Goal: Task Accomplishment & Management: Manage account settings

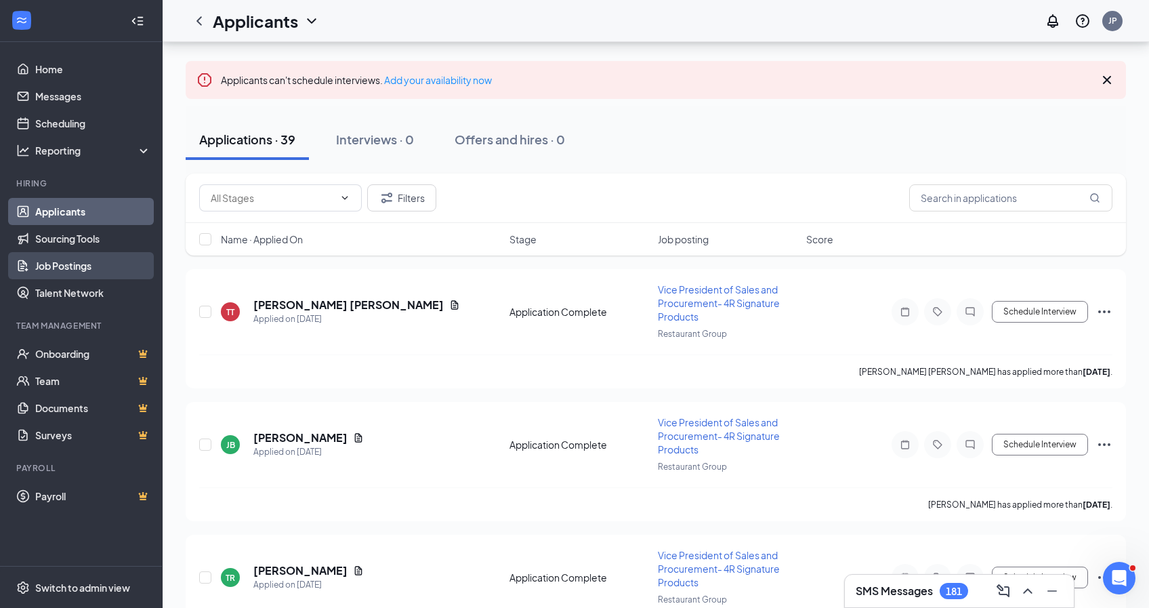
click at [96, 272] on link "Job Postings" at bounding box center [93, 265] width 116 height 27
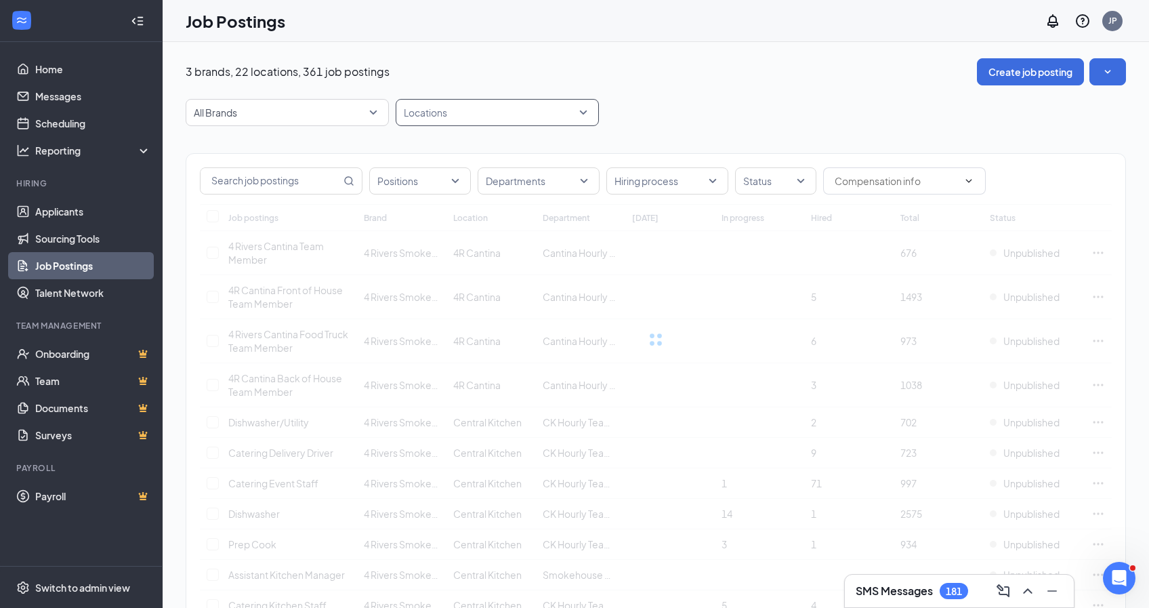
click at [587, 116] on div "Locations" at bounding box center [497, 112] width 203 height 27
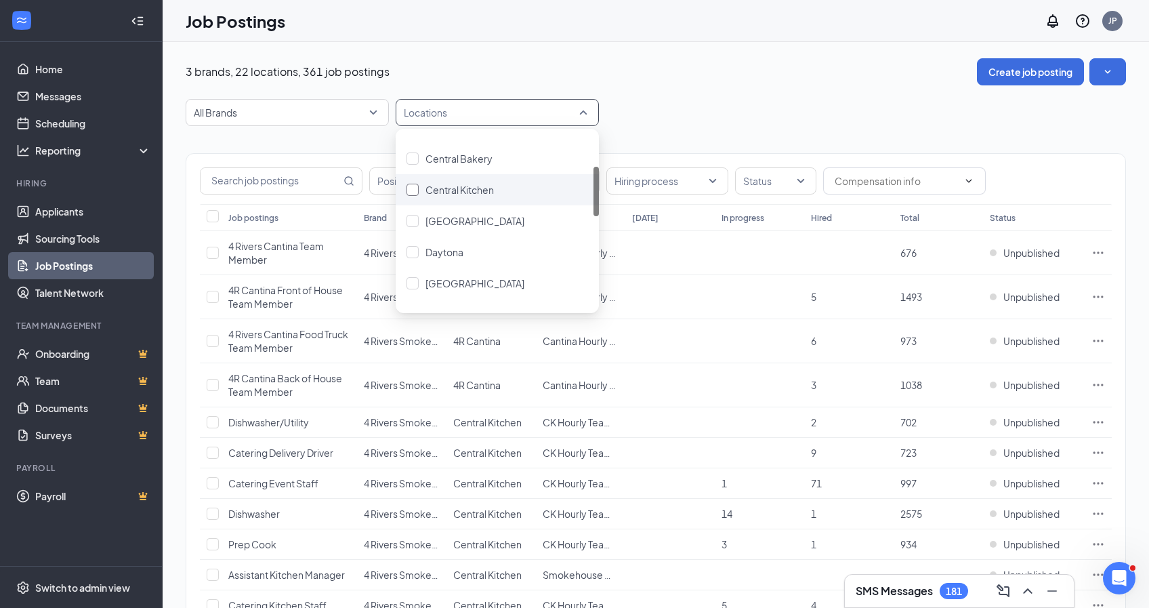
scroll to position [121, 0]
click at [413, 220] on div at bounding box center [413, 216] width 12 height 12
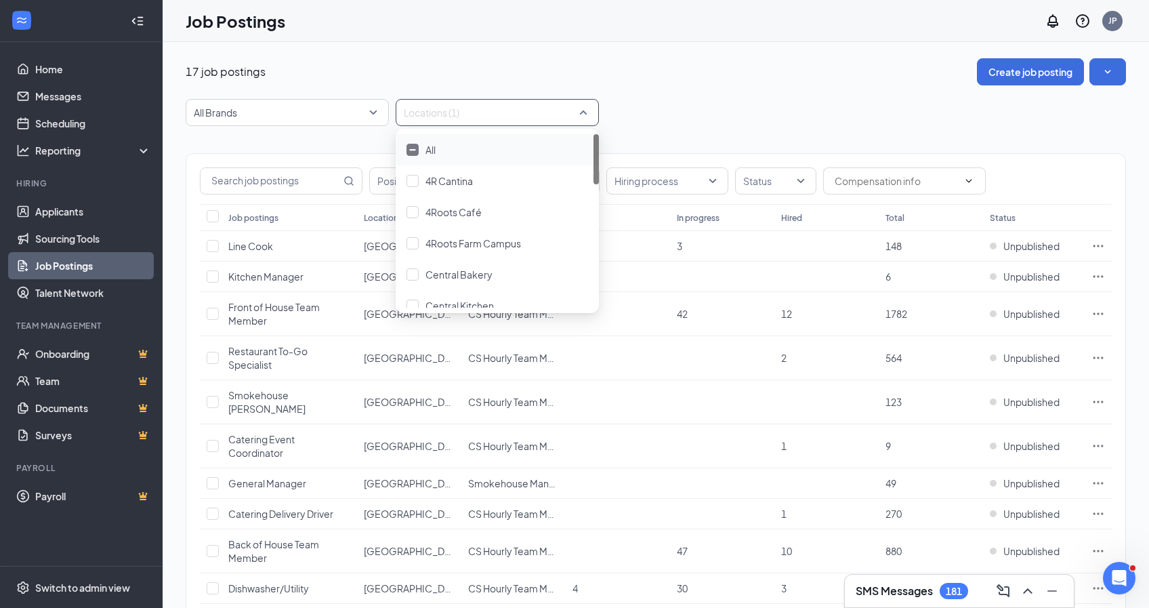
click at [769, 132] on div "Positions Departments Hiring process Status Job postings Location Department To…" at bounding box center [656, 514] width 941 height 777
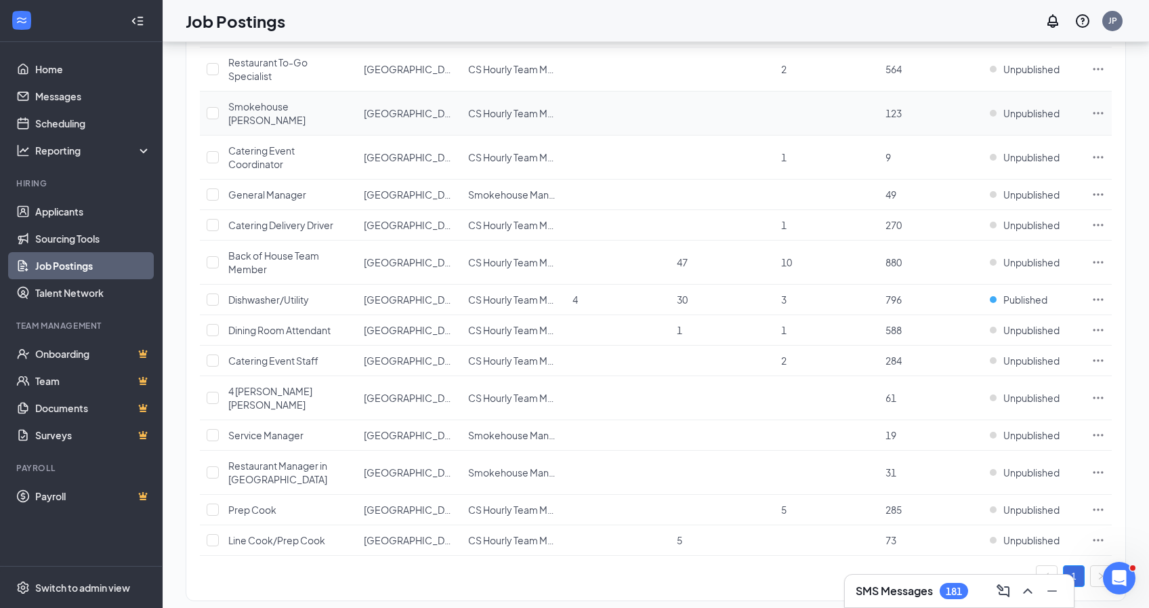
scroll to position [285, 0]
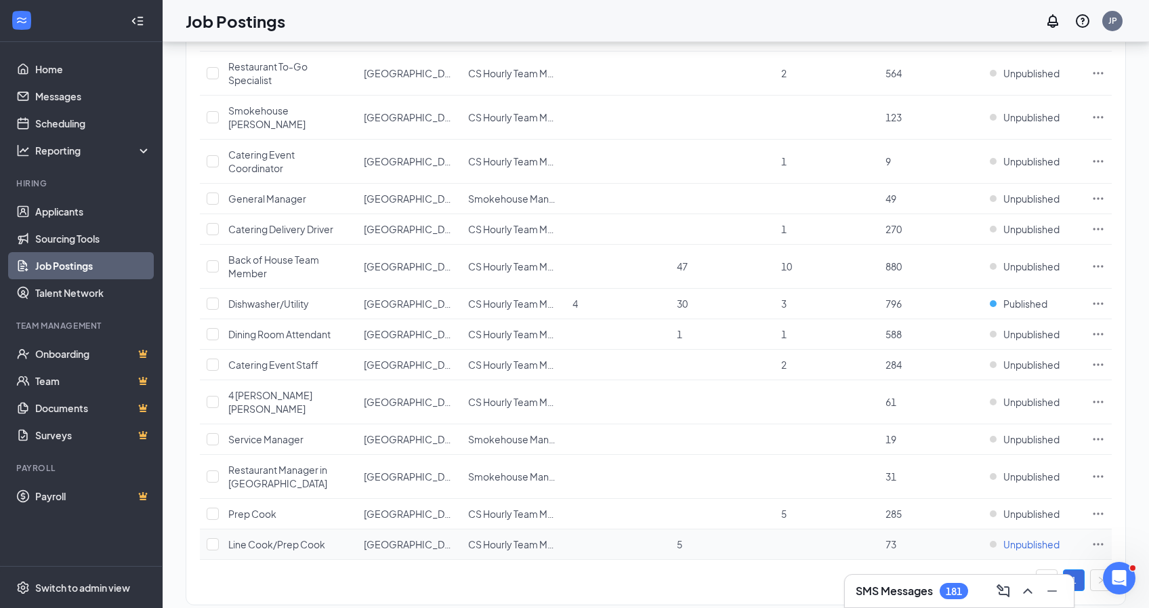
click at [1030, 537] on span "Unpublished" at bounding box center [1032, 544] width 56 height 14
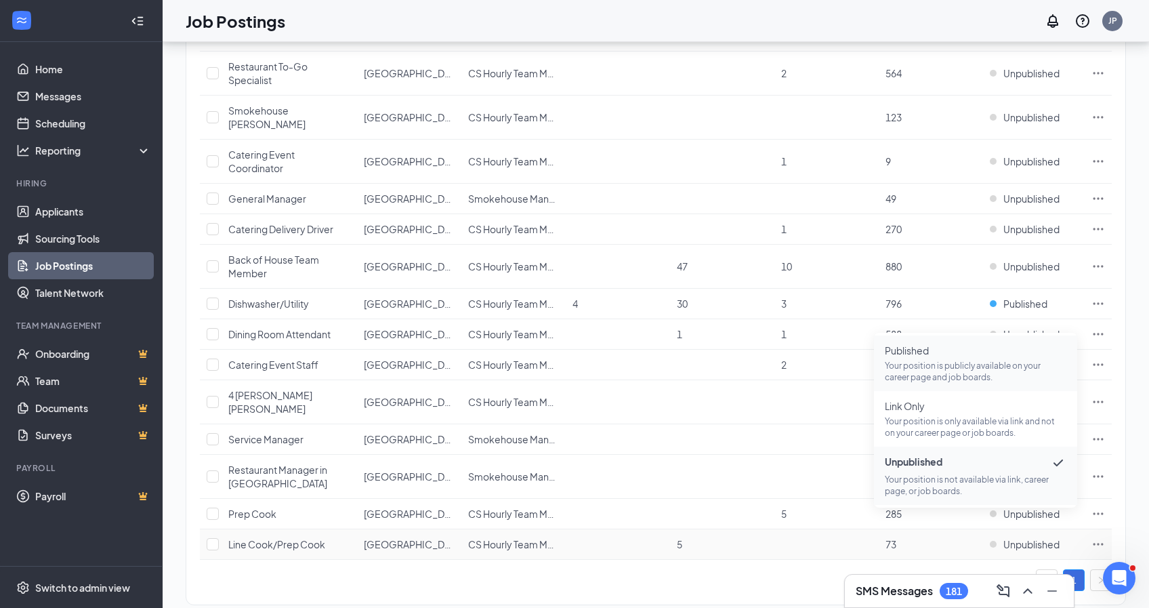
click at [910, 353] on span "Published" at bounding box center [976, 351] width 182 height 14
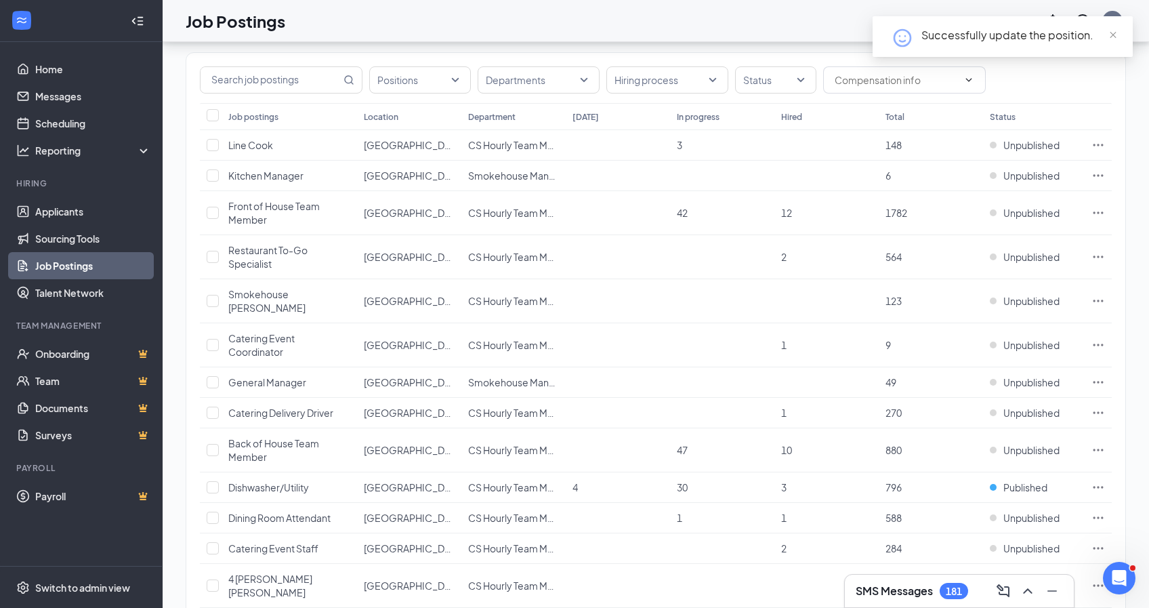
scroll to position [100, 0]
click at [1015, 148] on span "Unpublished" at bounding box center [1032, 146] width 56 height 14
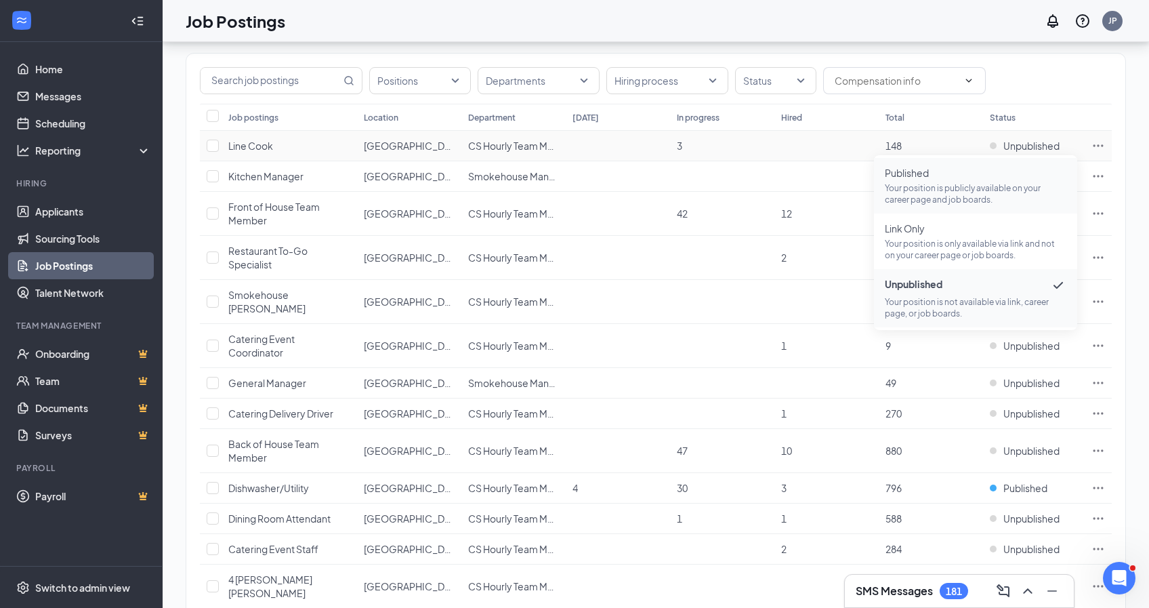
click at [964, 178] on span "Published" at bounding box center [976, 173] width 182 height 14
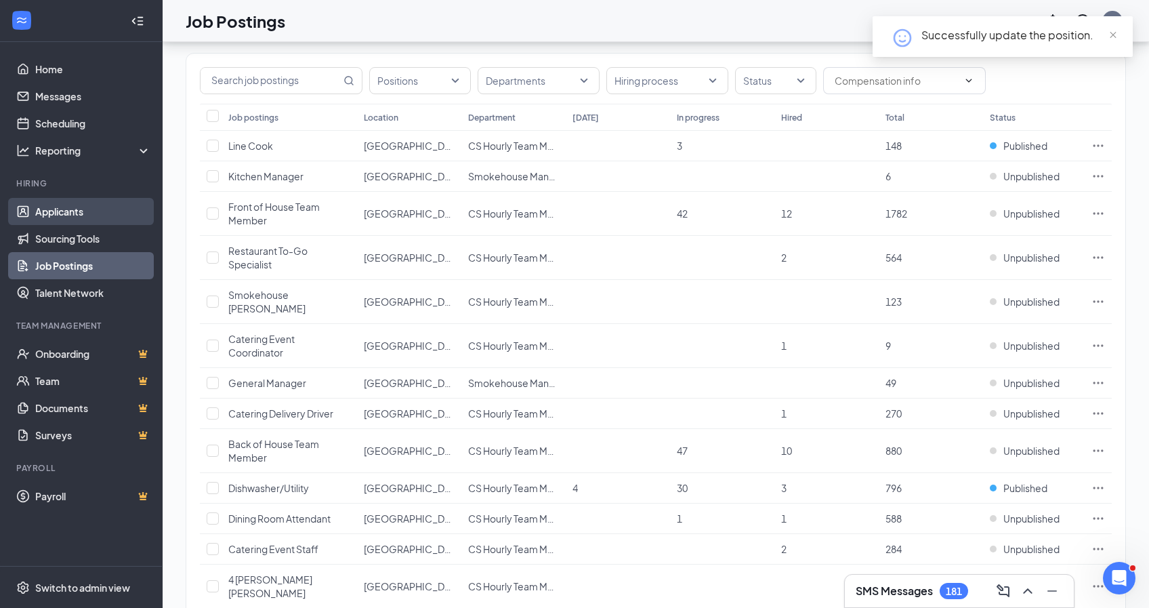
click at [40, 213] on link "Applicants" at bounding box center [93, 211] width 116 height 27
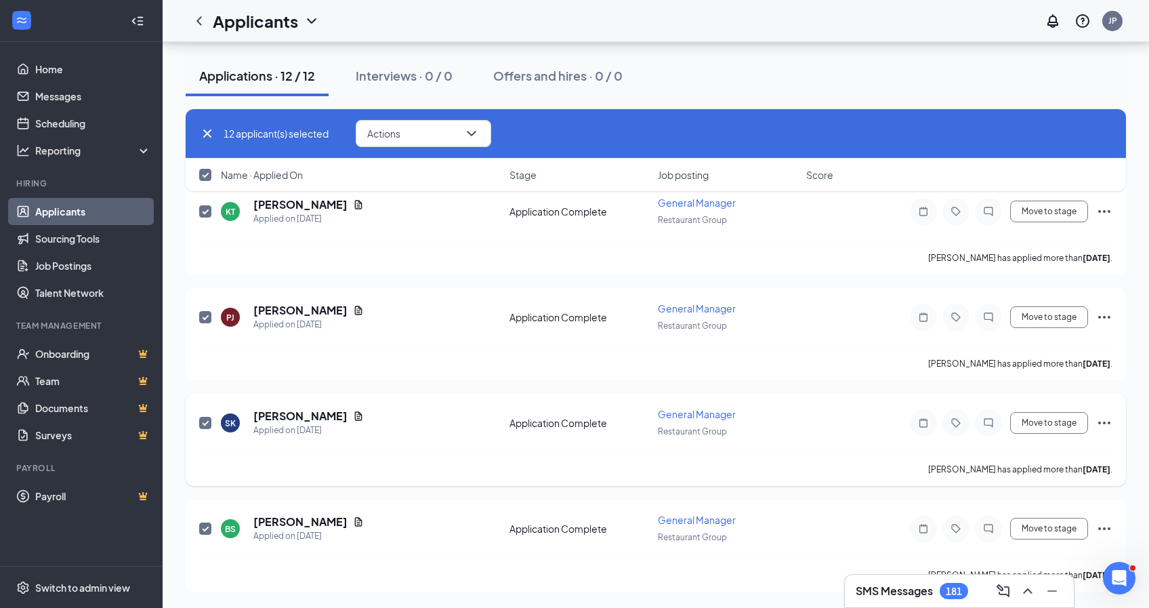
drag, startPoint x: 1058, startPoint y: 597, endPoint x: 594, endPoint y: 442, distance: 489.8
click at [594, 442] on div "[PERSON_NAME] Applied on [DATE] Application Complete General Manager Restaurant…" at bounding box center [655, 429] width 913 height 45
click at [480, 137] on icon "ChevronDown" at bounding box center [471, 133] width 16 height 16
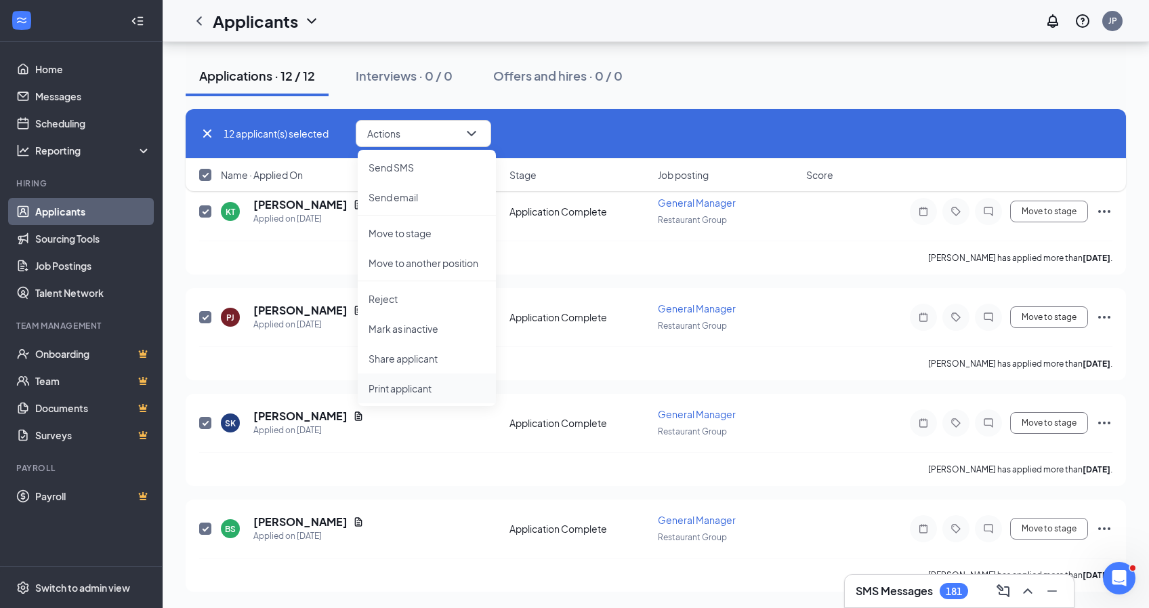
click at [418, 386] on p "Print applicant" at bounding box center [427, 388] width 117 height 14
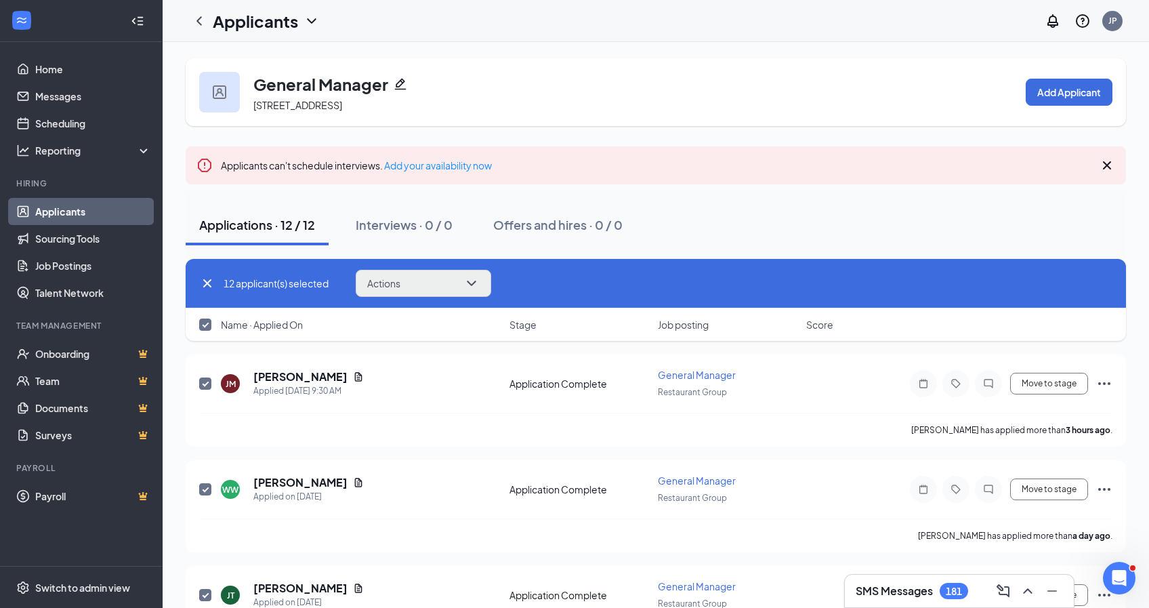
click at [482, 291] on button "Actions" at bounding box center [424, 283] width 136 height 27
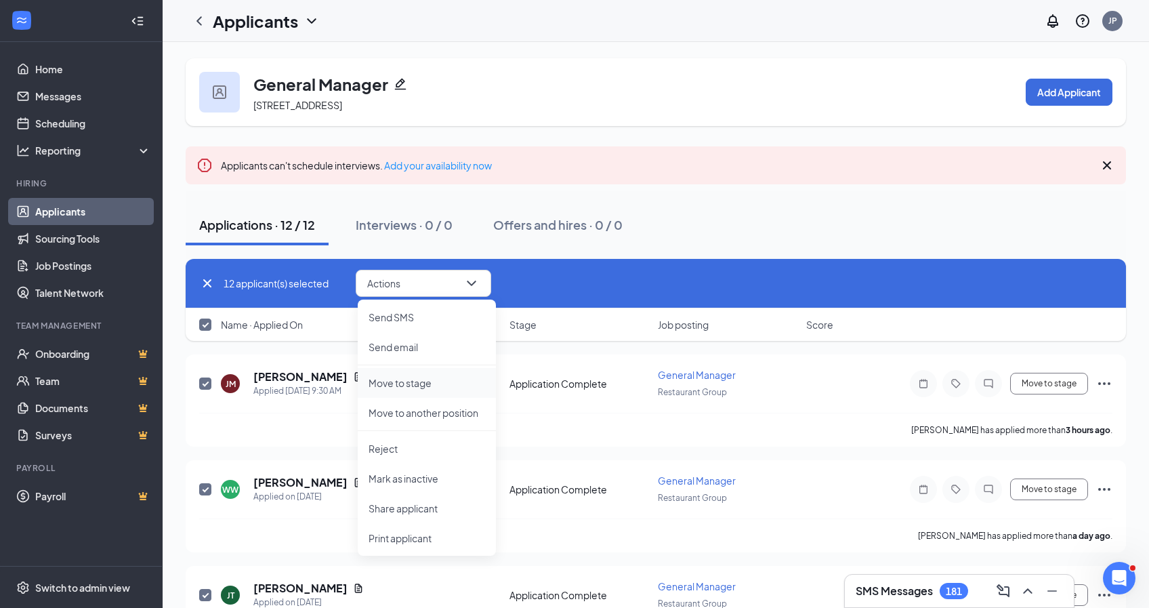
click at [432, 382] on p "Move to stage" at bounding box center [427, 383] width 117 height 14
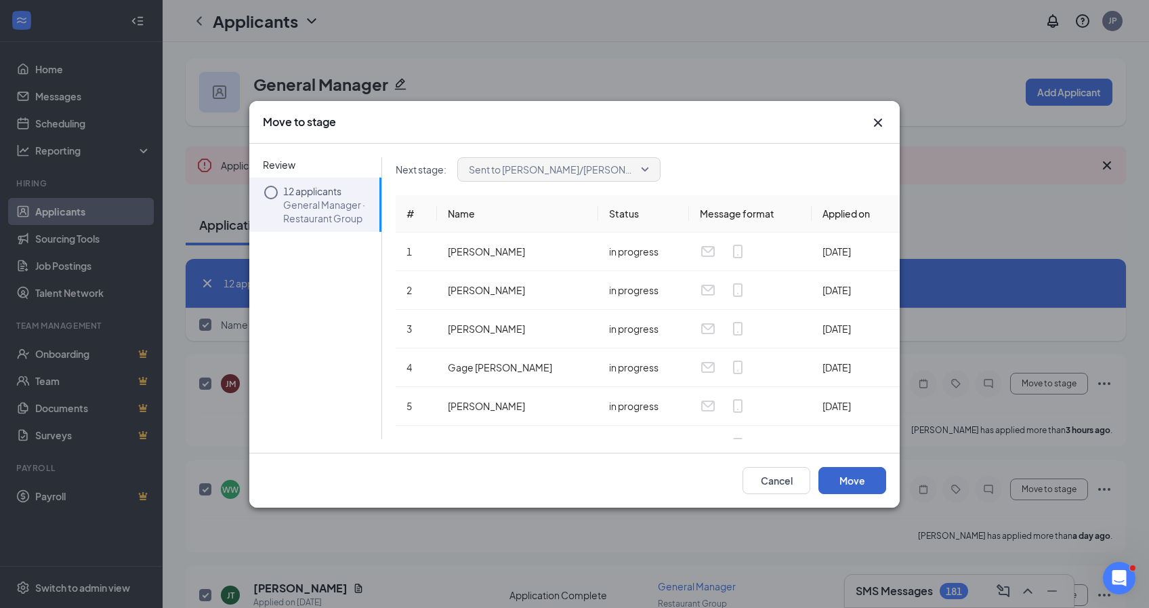
click at [869, 483] on button "Move" at bounding box center [853, 480] width 68 height 27
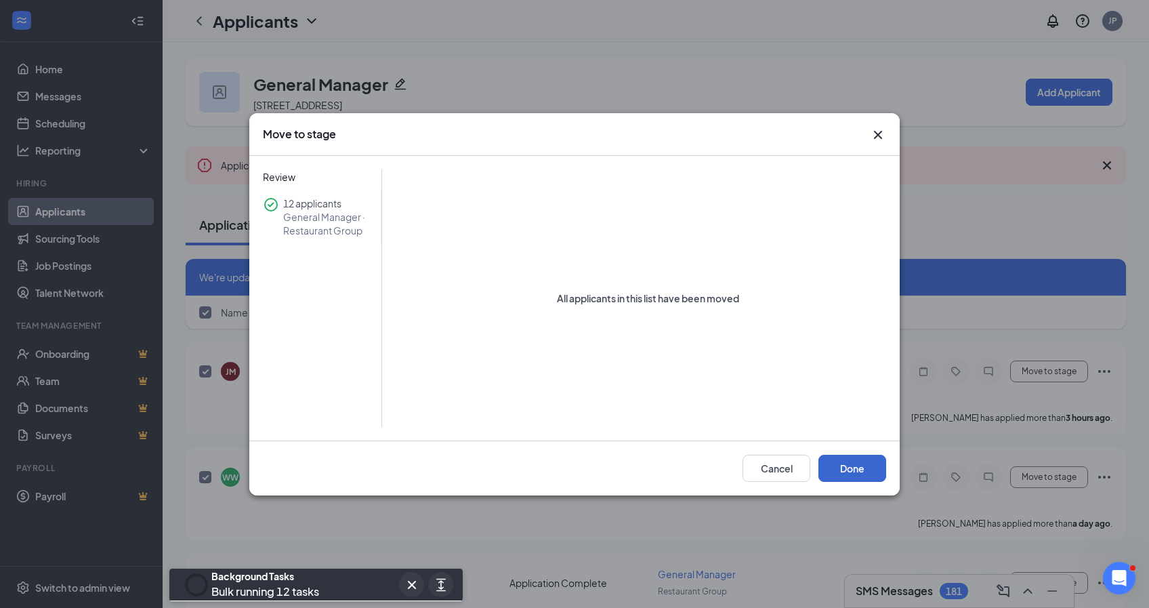
click at [872, 470] on button "Done" at bounding box center [853, 468] width 68 height 27
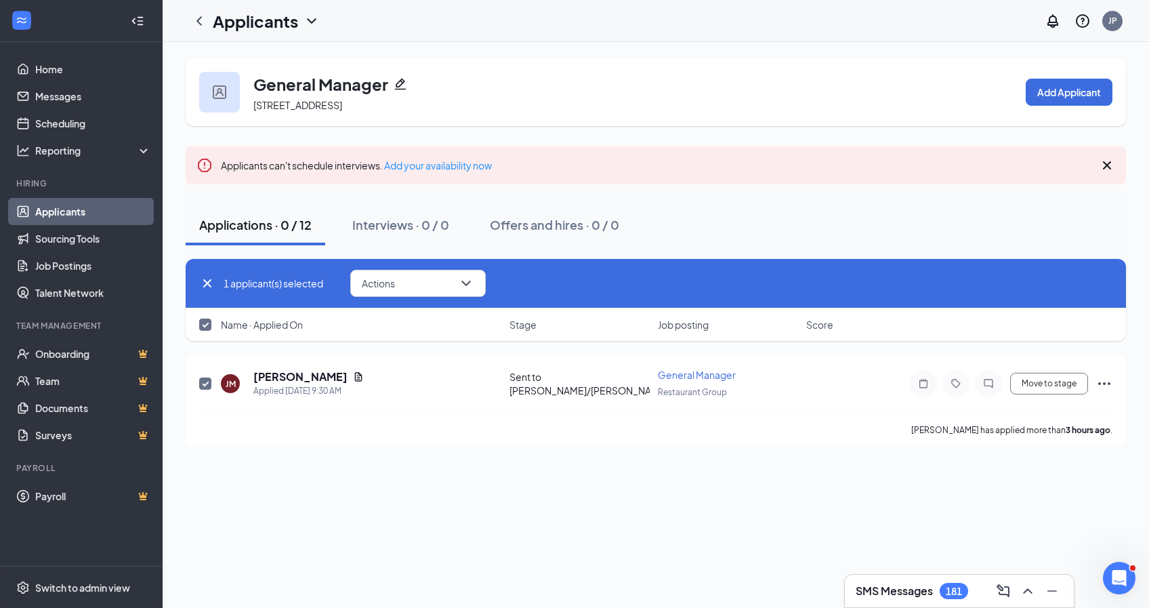
click at [76, 213] on link "Applicants" at bounding box center [93, 211] width 116 height 27
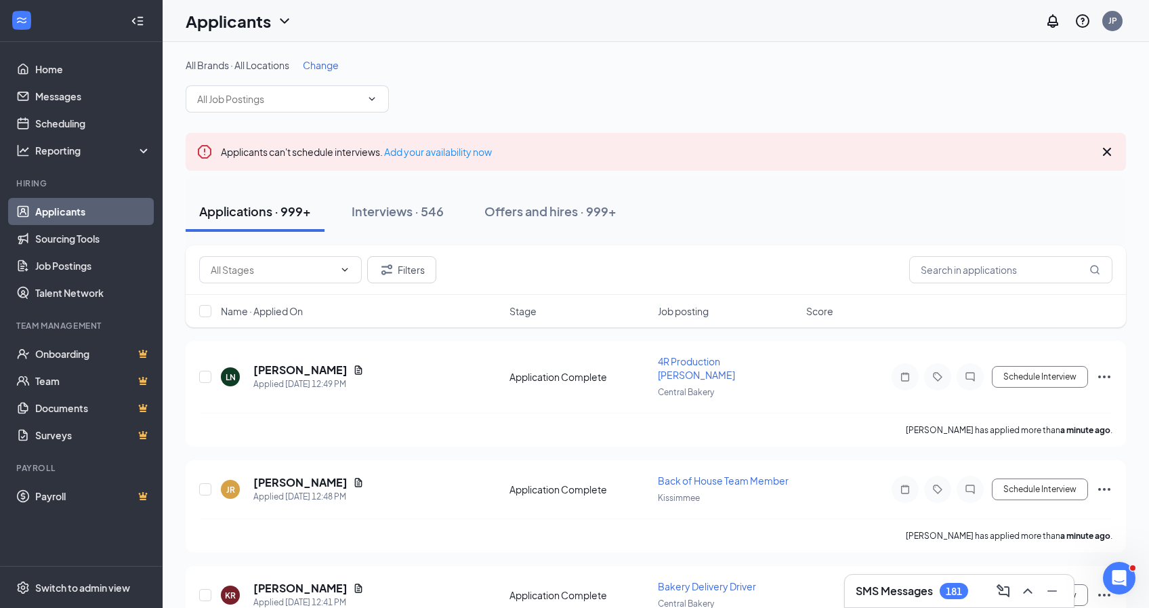
click at [325, 66] on span "Change" at bounding box center [321, 65] width 36 height 12
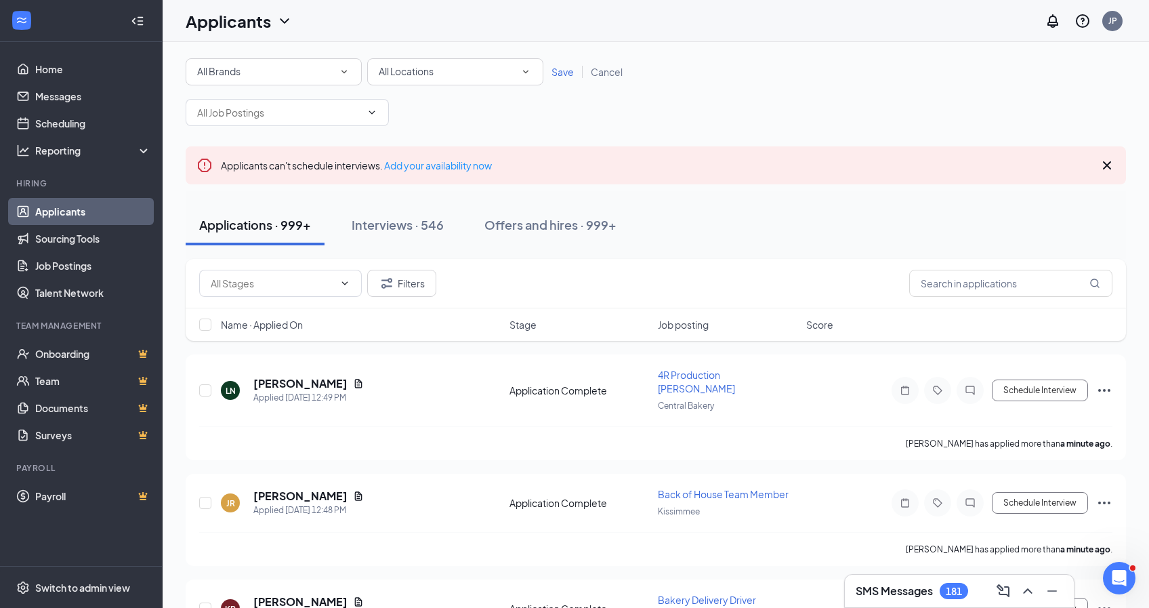
click at [466, 75] on div "All Locations" at bounding box center [455, 72] width 153 height 16
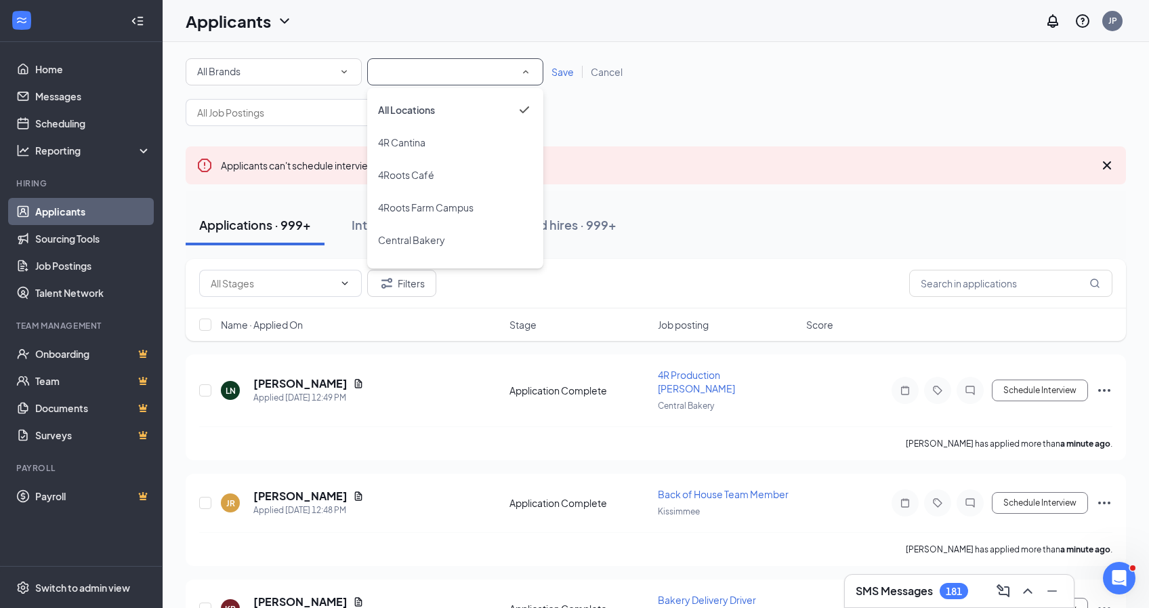
drag, startPoint x: 455, startPoint y: 233, endPoint x: 471, endPoint y: 228, distance: 16.9
click at [455, 233] on div "Central Bakery" at bounding box center [455, 240] width 154 height 16
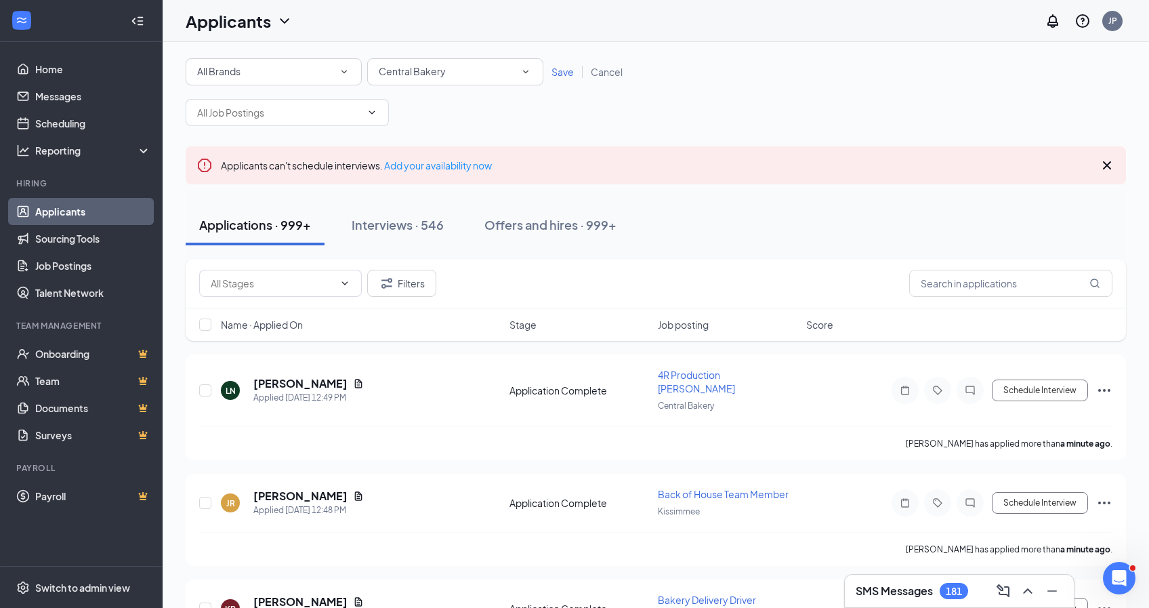
click at [568, 70] on span "Save" at bounding box center [563, 72] width 22 height 12
